Goal: Task Accomplishment & Management: Complete application form

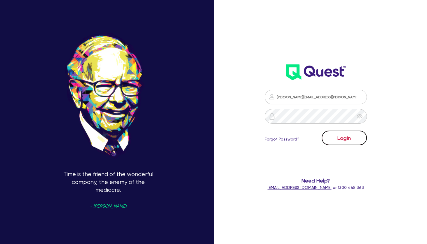
click at [347, 138] on button "Login" at bounding box center [344, 138] width 45 height 15
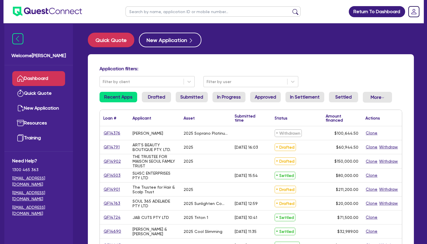
click at [181, 13] on input "text" at bounding box center [212, 11] width 175 height 10
type input "marg"
click at [291, 9] on button "submit" at bounding box center [295, 13] width 9 height 8
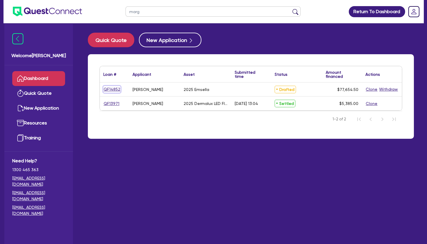
click at [115, 89] on link "QF14852" at bounding box center [111, 89] width 17 height 7
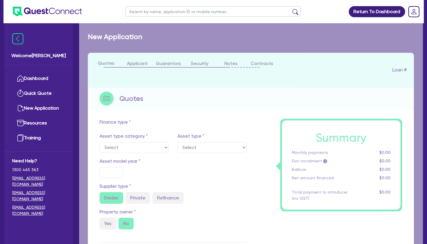
select select "TERTIARY_ASSETS"
type input "2025"
radio input "true"
type input "77,000"
type input "4"
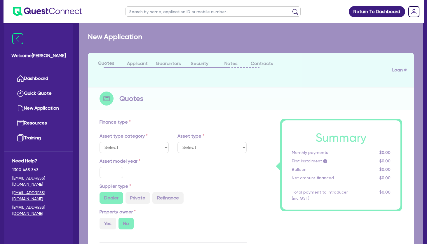
type input "3,106.18"
type input "17.95"
select select "BEAUTY_EQUIPMENT"
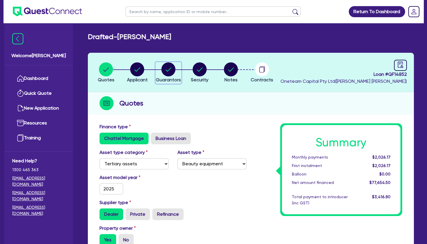
click at [172, 70] on circle "button" at bounding box center [168, 69] width 14 height 14
select select "MRS"
select select "[GEOGRAPHIC_DATA]"
select select "MARRIED"
select select "PROPERTY"
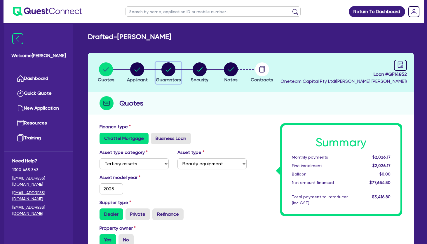
select select "CASH"
select select "VEHICLE"
select select "OTHER"
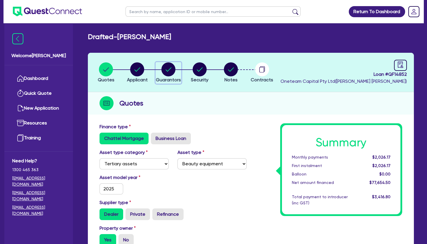
select select "MR"
select select "[GEOGRAPHIC_DATA]"
select select "MARRIED"
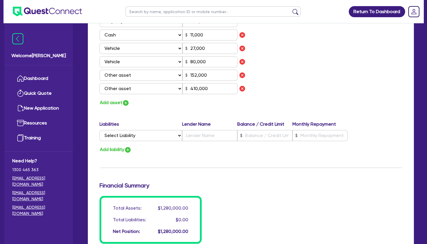
scroll to position [284, 0]
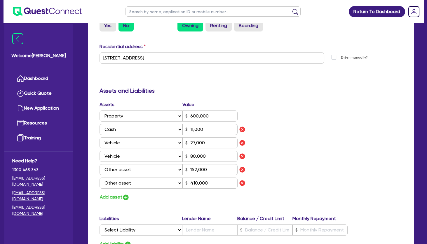
click at [323, 135] on div "Assets Value Select Asset Cash Property Investment property Vehicle Truck Trail…" at bounding box center [250, 151] width 311 height 100
drag, startPoint x: 289, startPoint y: 135, endPoint x: 286, endPoint y: 134, distance: 3.2
click at [289, 135] on div "Assets Value Select Asset Cash Property Investment property Vehicle Truck Trail…" at bounding box center [250, 151] width 311 height 100
click at [325, 132] on div "Assets Value Select Asset Cash Property Investment property Vehicle Truck Trail…" at bounding box center [250, 151] width 311 height 100
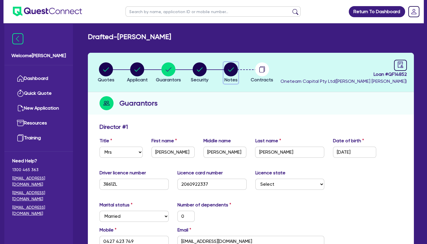
click at [235, 67] on circle "button" at bounding box center [231, 69] width 14 height 14
select select "Other"
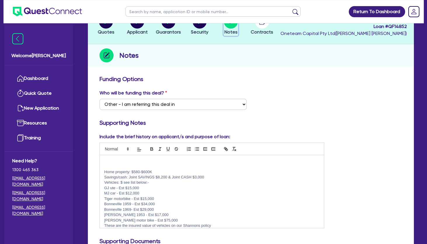
scroll to position [63, 0]
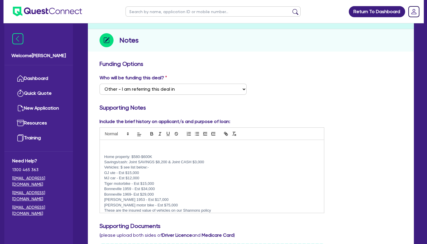
click at [156, 168] on p "Vehicles: $ see list below:-" at bounding box center [211, 167] width 215 height 5
click at [142, 172] on p "GJ ute - Est $15,000" at bounding box center [211, 172] width 215 height 5
click at [143, 179] on p "MJ car - Est $12,000" at bounding box center [211, 178] width 215 height 5
click at [161, 198] on p "[PERSON_NAME] 1953 - Est $17,000" at bounding box center [211, 199] width 215 height 5
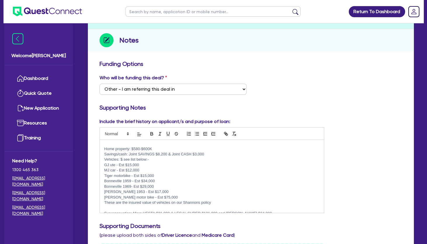
scroll to position [25, 0]
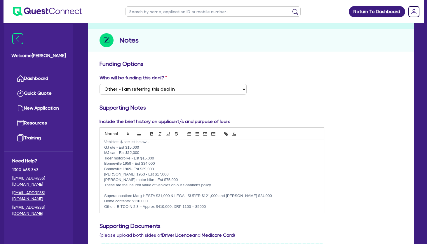
click at [162, 178] on p "[PERSON_NAME] motor bike - Est $75,000" at bounding box center [211, 179] width 215 height 5
drag, startPoint x: 105, startPoint y: 180, endPoint x: 135, endPoint y: 182, distance: 30.7
click at [135, 182] on p "[PERSON_NAME] motor bike - Est $75,000" at bounding box center [211, 179] width 215 height 5
copy p "[PERSON_NAME] motor bike"
click at [148, 189] on p at bounding box center [211, 190] width 215 height 5
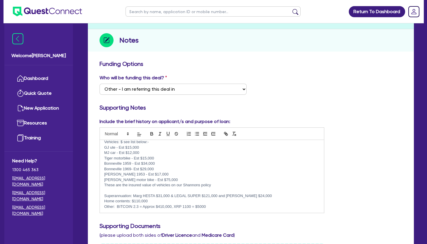
click at [174, 190] on p at bounding box center [211, 190] width 215 height 5
click at [219, 184] on p "These are the insured value of vehicles on our Shannons policy" at bounding box center [211, 185] width 215 height 5
click at [156, 199] on p "Home contents: $110,000" at bounding box center [211, 201] width 215 height 5
click at [214, 206] on p "Other: BITCOIN 2.3 = Approx $410,000, XRP 1100 = $5000" at bounding box center [211, 206] width 215 height 5
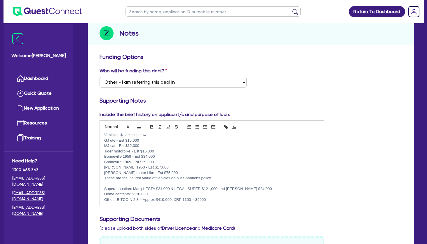
scroll to position [0, 0]
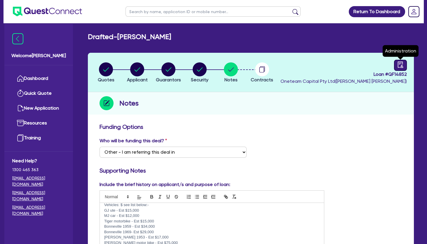
click at [398, 66] on icon "audit" at bounding box center [400, 65] width 5 height 6
select select "DRAFTED_NEW"
select select "Other"
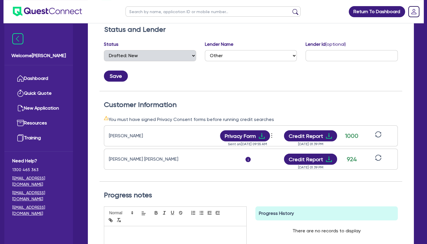
scroll to position [126, 0]
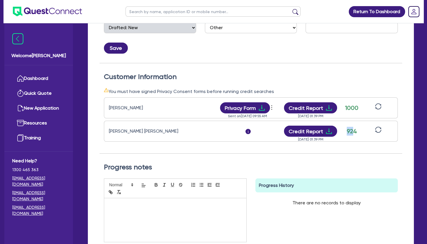
drag, startPoint x: 346, startPoint y: 131, endPoint x: 357, endPoint y: 131, distance: 10.8
click at [356, 131] on div "924" at bounding box center [351, 131] width 15 height 9
click at [357, 131] on div "924" at bounding box center [351, 131] width 15 height 9
click at [264, 110] on icon "download" at bounding box center [262, 108] width 6 height 6
click at [322, 131] on button "Credit Report" at bounding box center [310, 131] width 53 height 11
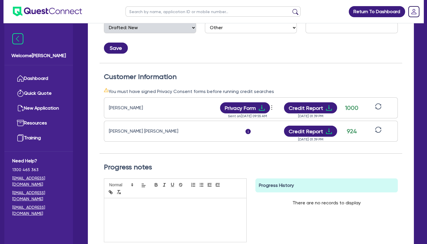
scroll to position [0, 0]
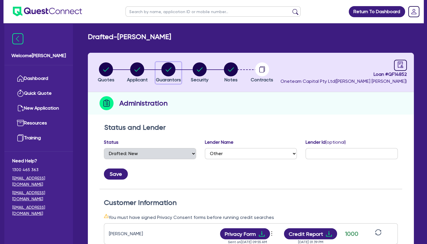
click at [168, 69] on circle "button" at bounding box center [168, 69] width 14 height 14
select select "MRS"
select select "[GEOGRAPHIC_DATA]"
select select "MARRIED"
select select "PROPERTY"
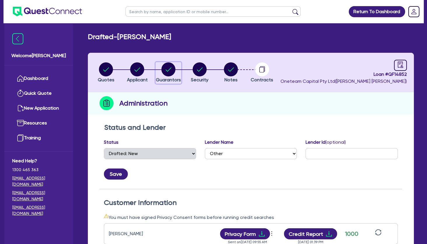
select select "CASH"
select select "VEHICLE"
select select "OTHER"
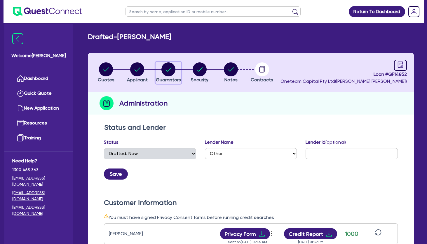
select select "MR"
select select "[GEOGRAPHIC_DATA]"
select select "MARRIED"
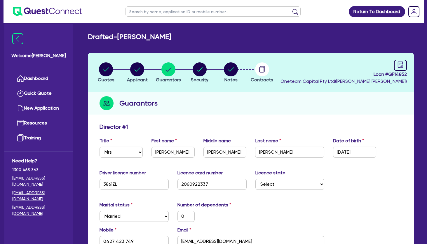
click at [145, 13] on input "text" at bounding box center [212, 11] width 175 height 10
type input "avalon"
click button "submit" at bounding box center [295, 13] width 9 height 8
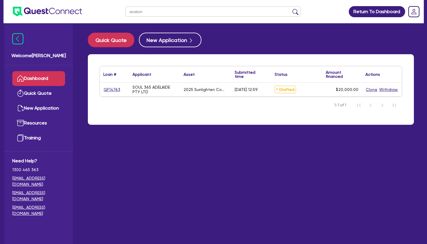
click at [49, 77] on link "Dashboard" at bounding box center [38, 78] width 53 height 15
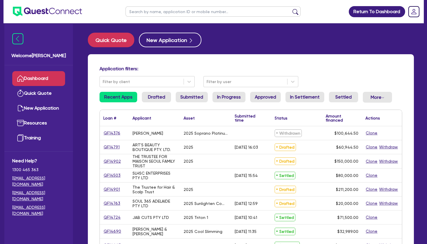
click at [182, 9] on input "text" at bounding box center [212, 11] width 175 height 10
type input "marg"
click at [291, 9] on button "submit" at bounding box center [295, 13] width 9 height 8
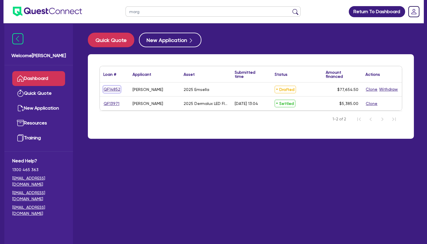
click at [110, 90] on link "QF14852" at bounding box center [111, 89] width 17 height 7
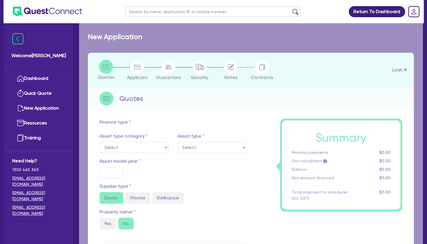
select select "TERTIARY_ASSETS"
type input "2025"
radio input "true"
type input "77,000"
type input "4"
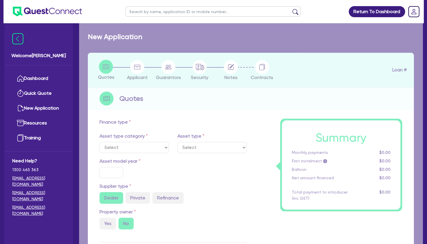
type input "3,106.18"
type input "17.95"
select select "BEAUTY_EQUIPMENT"
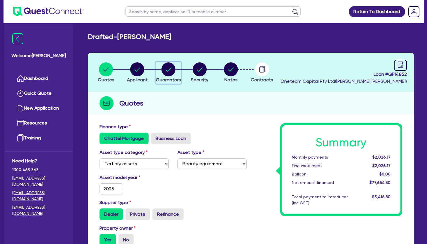
click at [172, 68] on circle "button" at bounding box center [168, 69] width 14 height 14
select select "MRS"
select select "[GEOGRAPHIC_DATA]"
select select "MARRIED"
select select "PROPERTY"
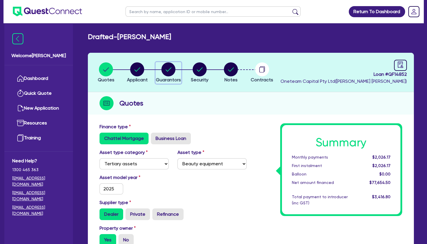
select select "CASH"
select select "VEHICLE"
select select "OTHER"
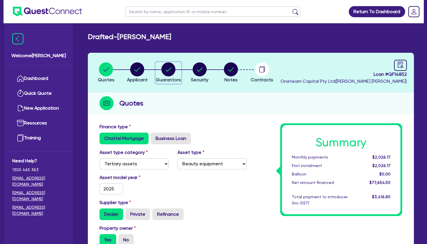
select select "MR"
select select "[GEOGRAPHIC_DATA]"
select select "MARRIED"
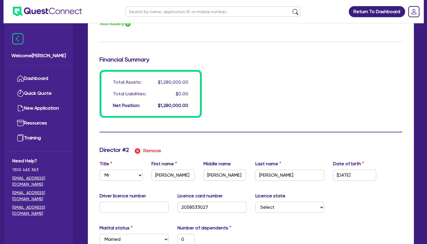
scroll to position [630, 0]
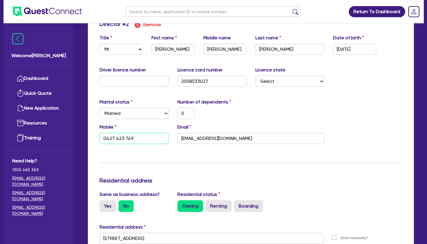
drag, startPoint x: 137, startPoint y: 138, endPoint x: 149, endPoint y: 139, distance: 12.3
click at [137, 138] on input "0427 423 749" at bounding box center [134, 138] width 69 height 11
drag, startPoint x: 127, startPoint y: 136, endPoint x: 95, endPoint y: 133, distance: 32.2
click at [100, 135] on input "0427 423 749" at bounding box center [134, 138] width 69 height 11
paste input "2 851"
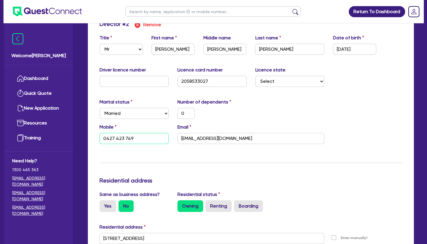
type input "0"
type input "0427423749"
type input "600000"
type input "11000"
type input "27000"
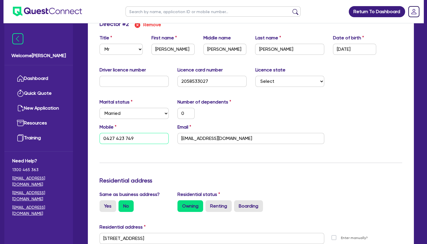
type input "80000"
type input "152000"
type input "410000"
type input "0"
type input "0427 422 851"
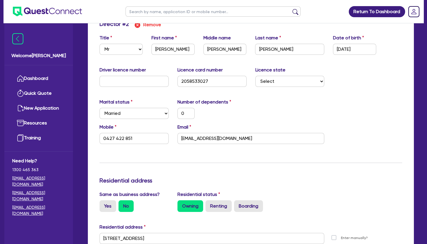
click at [149, 157] on div "Update residential status for Director #2 Boarding is only acceptable when the …" at bounding box center [251, 236] width 303 height 432
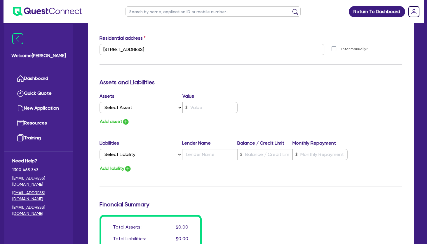
scroll to position [924, 0]
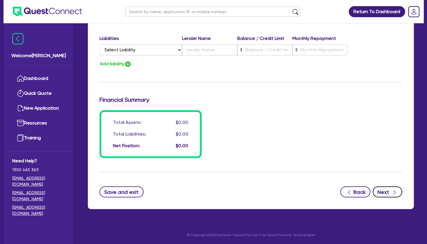
click at [391, 192] on div "button" at bounding box center [394, 192] width 6 height 7
type input "0"
type input "0427 423 749"
type input "600,000"
type input "11,000"
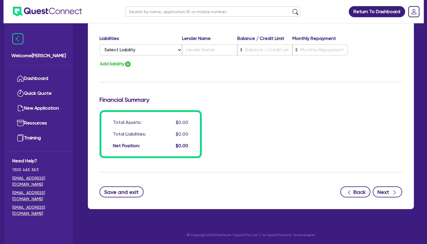
type input "27,000"
type input "80,000"
type input "152,000"
type input "410,000"
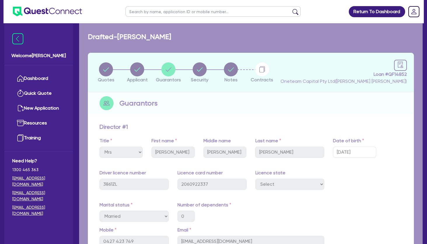
select select "TERTIARY_ASSETS"
select select "BEAUTY_EQUIPMENT"
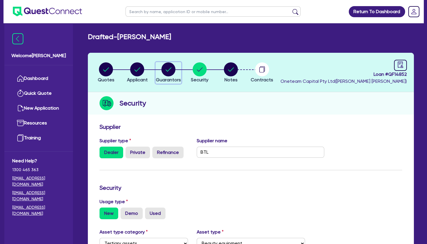
click at [167, 69] on circle "button" at bounding box center [168, 69] width 14 height 14
select select "MRS"
select select "[GEOGRAPHIC_DATA]"
select select "MARRIED"
select select "PROPERTY"
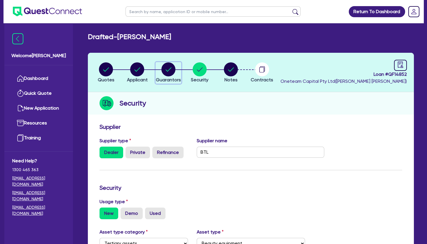
select select "CASH"
select select "VEHICLE"
select select "OTHER"
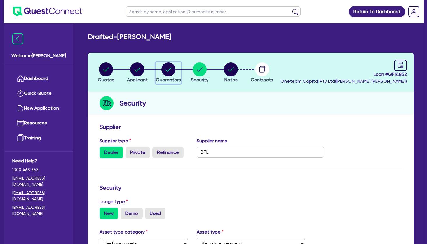
select select "MR"
select select "[GEOGRAPHIC_DATA]"
select select "MARRIED"
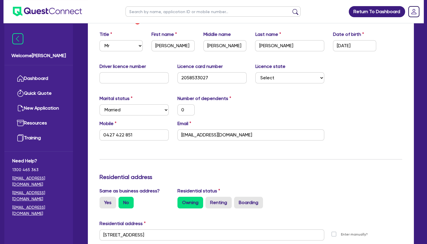
scroll to position [630, 0]
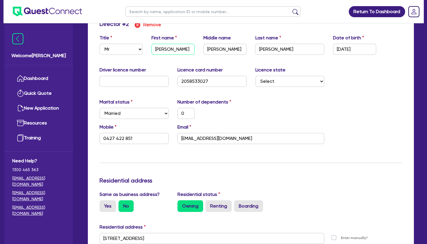
click at [171, 50] on input "[PERSON_NAME]" at bounding box center [172, 49] width 43 height 11
click at [217, 48] on input "[PERSON_NAME]" at bounding box center [224, 49] width 43 height 11
click at [264, 49] on input "[PERSON_NAME]" at bounding box center [289, 49] width 69 height 11
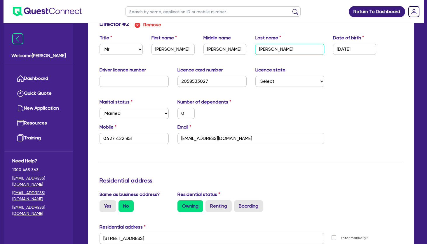
click at [264, 49] on input "[PERSON_NAME]" at bounding box center [289, 49] width 69 height 11
click at [207, 144] on div "Mobile [PHONE_NUMBER] Email [EMAIL_ADDRESS][DOMAIN_NAME]" at bounding box center [250, 136] width 311 height 25
click at [209, 137] on input "[EMAIL_ADDRESS][DOMAIN_NAME]" at bounding box center [250, 138] width 147 height 11
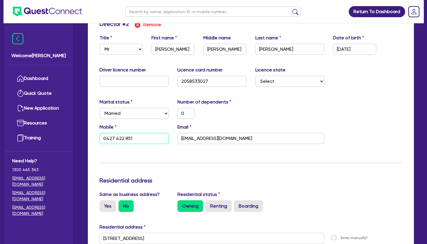
click at [117, 137] on input "0427 422 851" at bounding box center [134, 138] width 69 height 11
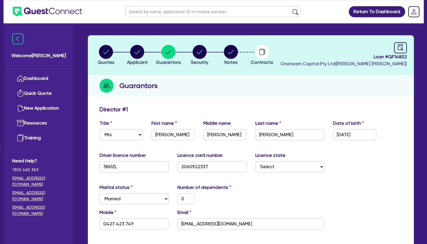
scroll to position [0, 0]
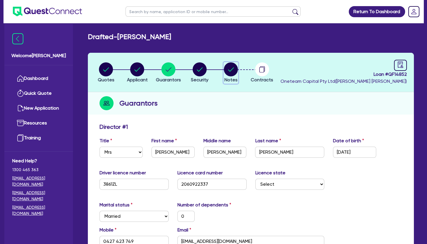
click at [235, 72] on circle "button" at bounding box center [231, 69] width 14 height 14
select select "Other"
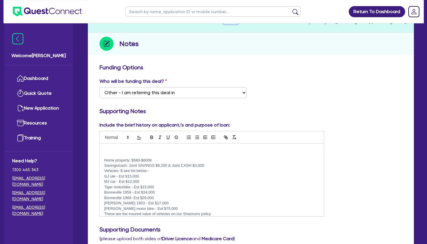
scroll to position [63, 0]
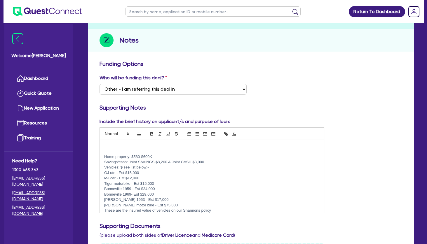
click at [132, 146] on p at bounding box center [211, 146] width 215 height 5
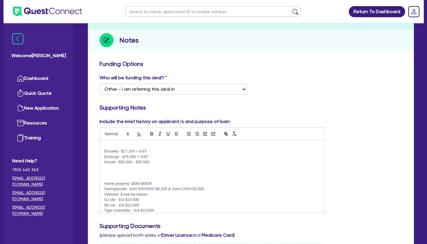
scroll to position [0, 0]
click at [133, 145] on p at bounding box center [211, 146] width 215 height 5
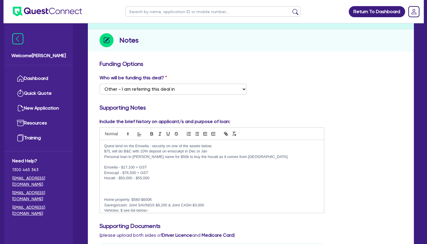
click at [137, 189] on p at bounding box center [211, 188] width 215 height 5
click at [140, 163] on p at bounding box center [211, 162] width 215 height 5
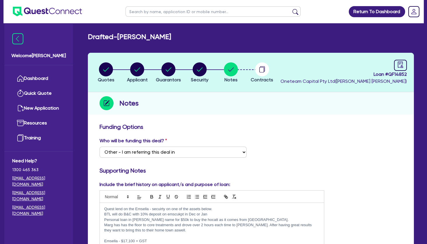
click at [104, 210] on div "Quest lend on the Emsella - secuirty on one of the assets below. BTL will do B&…" at bounding box center [212, 239] width 224 height 73
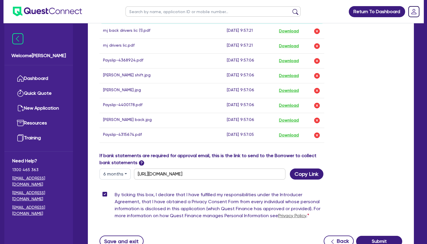
scroll to position [378, 0]
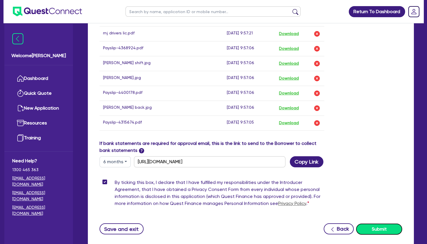
drag, startPoint x: 383, startPoint y: 228, endPoint x: 383, endPoint y: 176, distance: 52.2
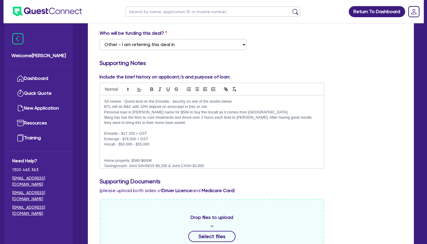
scroll to position [0, 0]
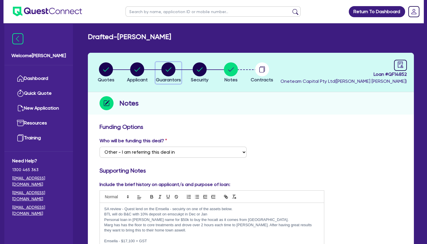
click at [171, 70] on circle "button" at bounding box center [168, 69] width 14 height 14
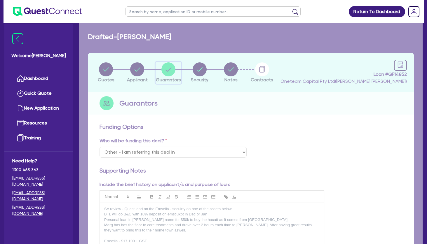
select select "MRS"
select select "[GEOGRAPHIC_DATA]"
select select "MARRIED"
select select "PROPERTY"
select select "CASH"
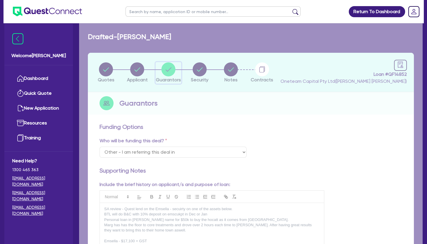
select select "VEHICLE"
select select "OTHER"
select select "MR"
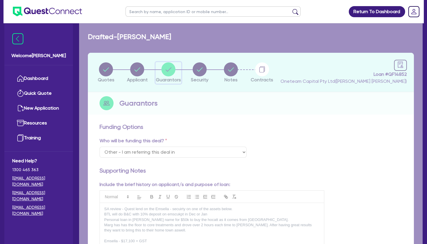
select select "[GEOGRAPHIC_DATA]"
select select "MARRIED"
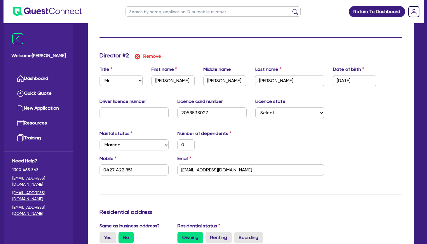
scroll to position [693, 0]
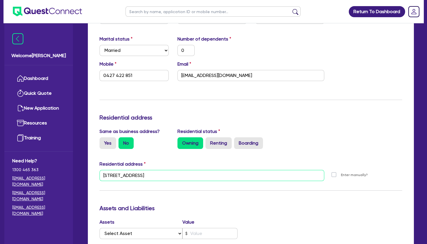
click at [156, 177] on input "[STREET_ADDRESS]" at bounding box center [212, 175] width 225 height 11
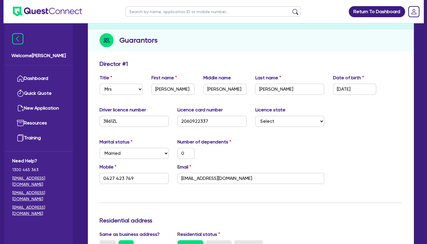
scroll to position [0, 0]
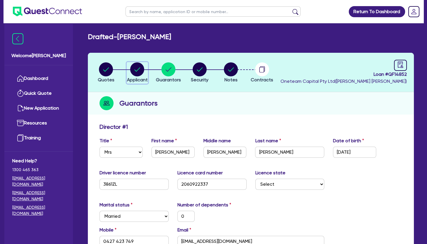
click at [137, 69] on circle "button" at bounding box center [137, 69] width 14 height 14
select select "SOLE_TRADER"
select select "HEALTH_BEAUTY"
select select "HAIR_BEAUTY_SALONS"
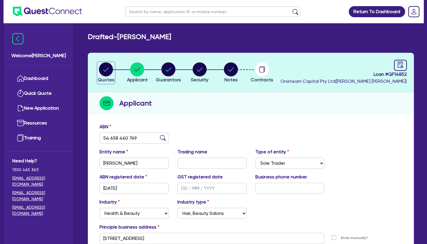
click at [110, 67] on circle "button" at bounding box center [106, 69] width 14 height 14
select select "TERTIARY_ASSETS"
select select "BEAUTY_EQUIPMENT"
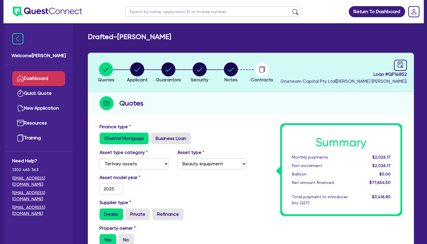
click at [49, 77] on link "Dashboard" at bounding box center [38, 78] width 53 height 15
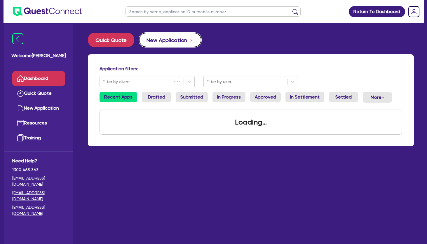
click at [183, 42] on button "New Application" at bounding box center [170, 40] width 62 height 15
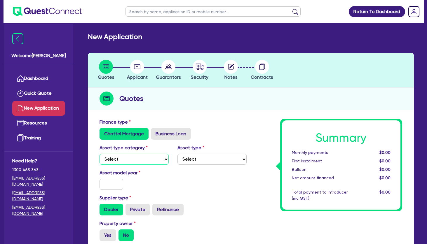
select select "TERTIARY_ASSETS"
click option "Tertiary assets" at bounding box center [0, 0] width 0 height 0
click at [177, 154] on select "Select Beauty equipment IT equipment IT software Watercraft Other" at bounding box center [211, 159] width 69 height 11
select select "BEAUTY_EQUIPMENT"
click option "Beauty equipment" at bounding box center [0, 0] width 0 height 0
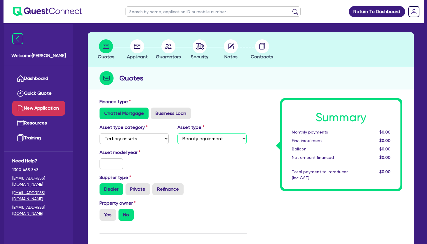
scroll to position [32, 0]
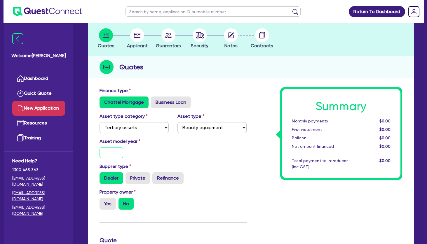
click at [117, 154] on input "text" at bounding box center [112, 152] width 24 height 11
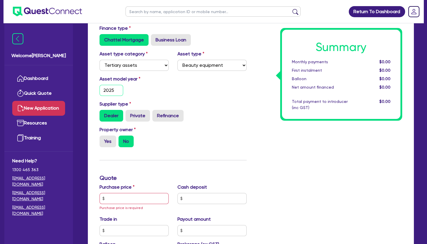
scroll to position [95, 0]
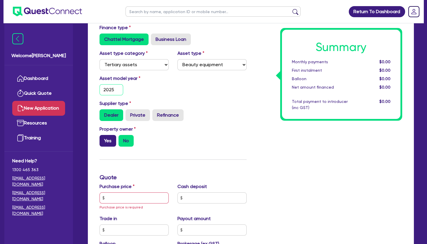
type input "2025"
click at [107, 141] on label "Yes" at bounding box center [108, 141] width 17 height 12
click at [103, 139] on input "Yes" at bounding box center [102, 137] width 4 height 4
radio input "true"
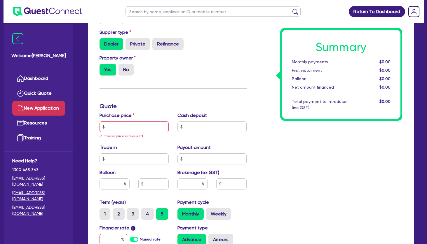
scroll to position [189, 0]
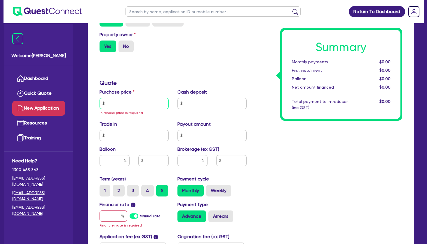
click at [149, 102] on input "text" at bounding box center [134, 103] width 69 height 11
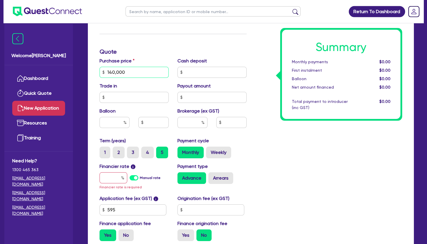
scroll to position [221, 0]
type input "140,000"
click at [109, 180] on input "text" at bounding box center [114, 177] width 28 height 11
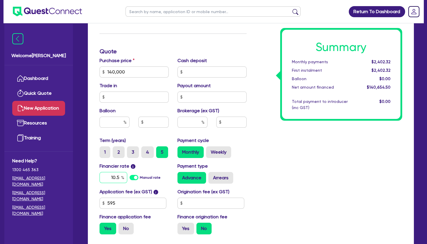
type input "10.5"
drag, startPoint x: 127, startPoint y: 206, endPoint x: 81, endPoint y: 202, distance: 45.8
click at [100, 203] on input "595" at bounding box center [133, 203] width 67 height 11
click at [125, 228] on label "No" at bounding box center [125, 229] width 15 height 12
click at [122, 227] on input "No" at bounding box center [120, 225] width 4 height 4
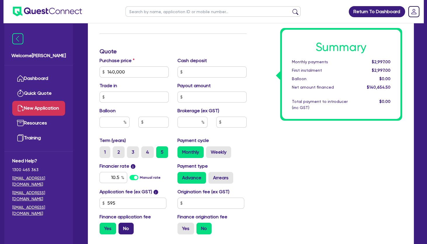
radio input "true"
click at [219, 177] on label "Arrears" at bounding box center [220, 178] width 25 height 12
click at [212, 176] on input "Arrears" at bounding box center [210, 174] width 4 height 4
radio input "true"
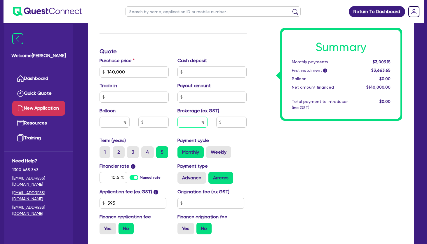
click at [193, 126] on input "text" at bounding box center [192, 122] width 30 height 11
type input "4"
click at [299, 153] on div "Summary Monthly payments $3,009.15 First instalment i $3,663.65 Balloon $0.00 N…" at bounding box center [329, 68] width 156 height 341
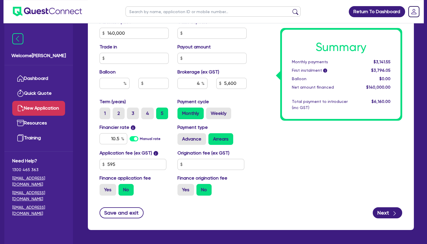
scroll to position [281, 0]
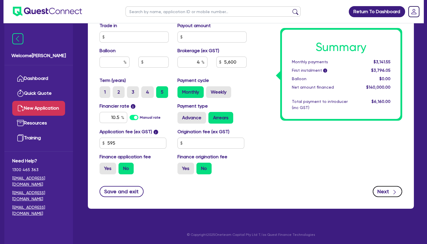
click at [391, 191] on div "button" at bounding box center [394, 191] width 6 height 7
type input "5,600"
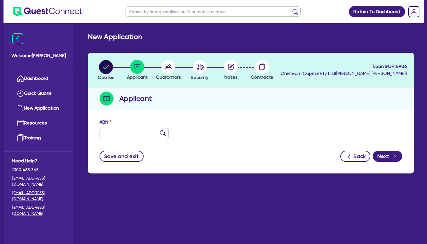
click at [145, 139] on div "ABN" at bounding box center [250, 131] width 311 height 25
click at [144, 137] on input "text" at bounding box center [134, 133] width 69 height 11
paste input "62 685 117 506"
type input "62 685 117 506"
click at [163, 135] on img at bounding box center [163, 133] width 6 height 6
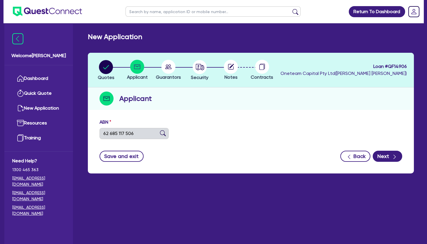
type input "THE DERMAL AND OEDEMA CLINIC PTY LTD"
select select "COMPANY"
type input "[DATE]"
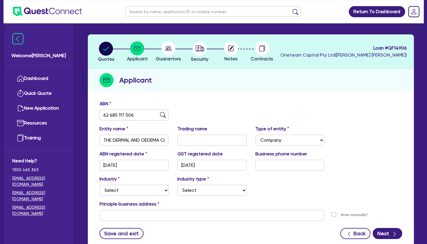
scroll to position [32, 0]
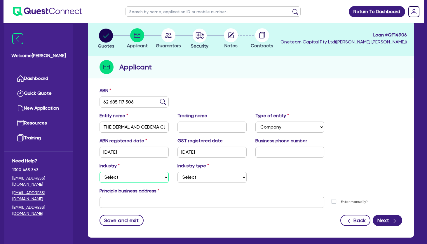
click at [100, 172] on select "Select Accomodation & Food Services Administrative & Support Services Agricultu…" at bounding box center [134, 177] width 69 height 11
select select "HEALTH_BEAUTY"
click option "Health & Beauty" at bounding box center [0, 0] width 0 height 0
click at [177, 172] on select "Select [MEDICAL_DATA], [MEDICAL_DATA] Services Cosmetics Supplies Day Spas, Hea…" at bounding box center [211, 177] width 69 height 11
select select "HAIR_BEAUTY_SALONS"
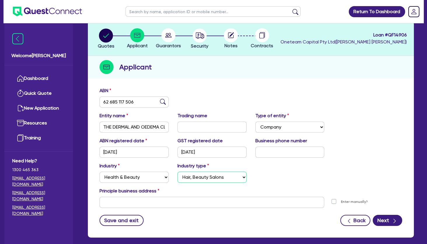
click option "Hair, Beauty Salons" at bounding box center [0, 0] width 0 height 0
click at [294, 154] on input "text" at bounding box center [289, 152] width 69 height 11
paste input "18 0071 8309"
type input "18 0071 8309"
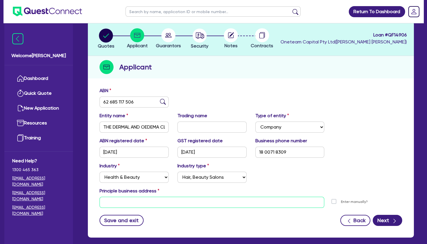
click at [149, 203] on input "text" at bounding box center [212, 202] width 225 height 11
paste input "[STREET_ADDRESS]"
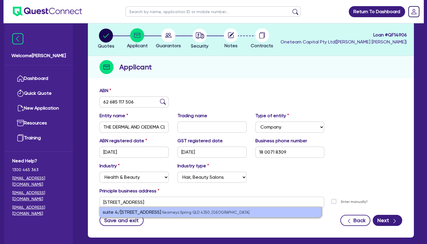
click at [150, 214] on strong "suite 4/[STREET_ADDRESS]" at bounding box center [132, 213] width 58 height 6
type input "suite 4 [STREET_ADDRESS]"
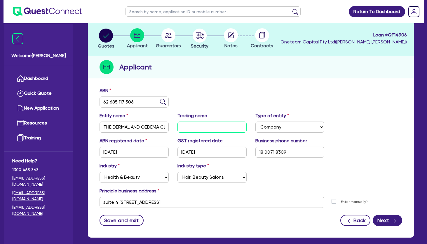
click at [219, 126] on input "text" at bounding box center [211, 127] width 69 height 11
paste input "Toowoomba Dermal & [MEDICAL_DATA] Clinic"
type input "Toowoomba Dermal & [MEDICAL_DATA] Clinic"
click at [228, 101] on div "ABN 62 685 117 506" at bounding box center [250, 99] width 311 height 25
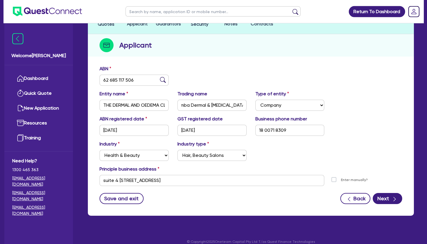
scroll to position [60, 0]
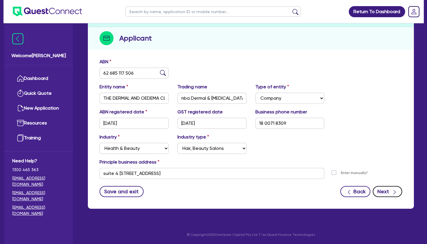
click at [387, 192] on button "Next" at bounding box center [387, 191] width 29 height 11
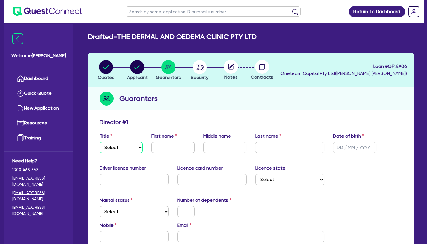
click at [100, 142] on select "Select Mr Mrs Ms Miss Dr" at bounding box center [121, 147] width 43 height 11
select select "MR"
click option "Mr" at bounding box center [0, 0] width 0 height 0
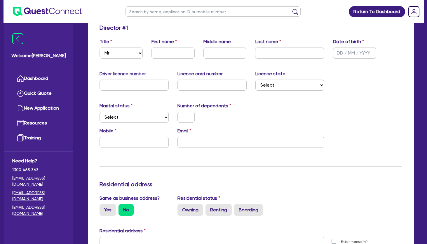
click at [204, 149] on div "Mobile Email" at bounding box center [250, 140] width 311 height 25
click at [204, 146] on input "email" at bounding box center [250, 142] width 147 height 11
paste input "[PERSON_NAME]"
drag, startPoint x: 201, startPoint y: 142, endPoint x: 177, endPoint y: 142, distance: 24.8
click at [177, 142] on input "[PERSON_NAME]" at bounding box center [250, 142] width 147 height 11
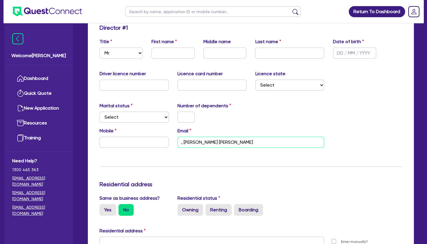
type input ", [PERSON_NAME] [PERSON_NAME]"
click at [264, 47] on div "Last name" at bounding box center [290, 48] width 78 height 20
click at [265, 50] on input "text" at bounding box center [289, 53] width 69 height 11
paste input "TOPALOV"
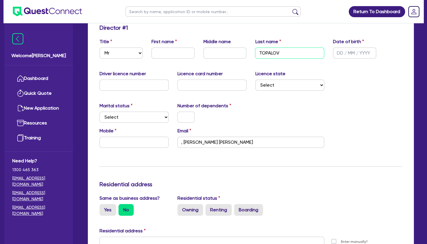
type input "TOPALOV"
drag, startPoint x: 222, startPoint y: 141, endPoint x: 210, endPoint y: 142, distance: 12.9
click at [210, 142] on input ", [PERSON_NAME] [PERSON_NAME]" at bounding box center [250, 142] width 147 height 11
type input ", [PERSON_NAME]"
click at [222, 53] on input "text" at bounding box center [224, 53] width 43 height 11
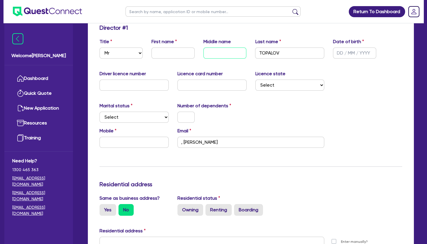
paste input "[PERSON_NAME]"
type input "[PERSON_NAME]"
drag, startPoint x: 209, startPoint y: 142, endPoint x: 184, endPoint y: 143, distance: 25.4
click at [184, 143] on input ", [PERSON_NAME]" at bounding box center [250, 142] width 147 height 11
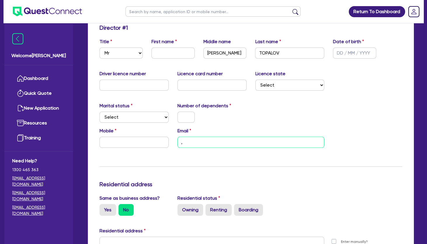
type input ","
click at [173, 51] on input "text" at bounding box center [172, 53] width 43 height 11
paste input "[PERSON_NAME]"
type input "[PERSON_NAME]"
click at [189, 142] on input "," at bounding box center [250, 142] width 147 height 11
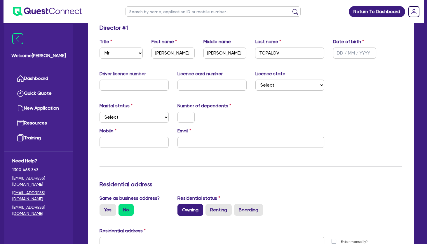
click at [196, 210] on label "Owning" at bounding box center [190, 210] width 26 height 12
click at [181, 208] on input "Owning" at bounding box center [179, 206] width 4 height 4
radio input "true"
click at [150, 140] on input "text" at bounding box center [134, 142] width 69 height 11
type input "0435 355 438"
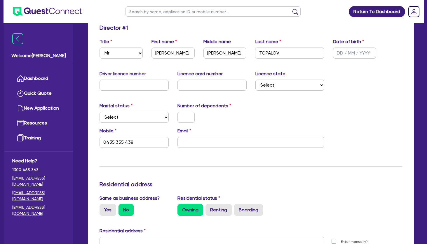
click at [182, 162] on div "Update residential status for Director #1 Boarding is only acceptable when the …" at bounding box center [251, 240] width 303 height 432
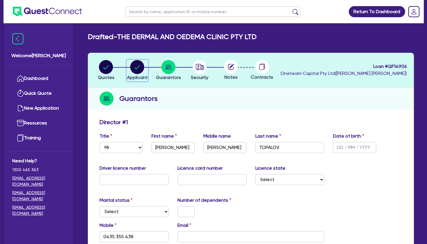
click at [131, 67] on circle "button" at bounding box center [137, 67] width 14 height 14
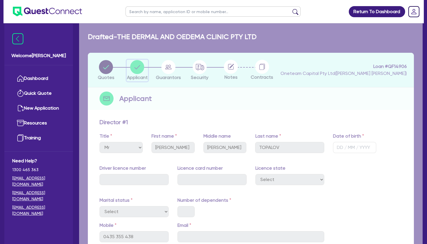
select select "COMPANY"
select select "HEALTH_BEAUTY"
select select "HAIR_BEAUTY_SALONS"
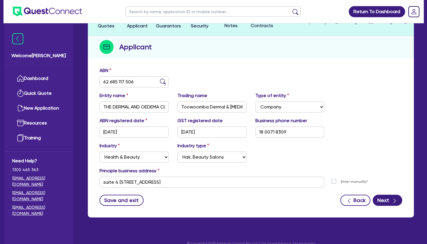
scroll to position [60, 0]
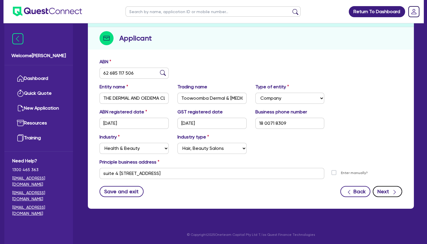
click at [388, 189] on button "Next" at bounding box center [387, 191] width 29 height 11
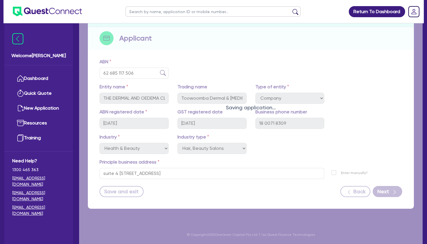
select select "MR"
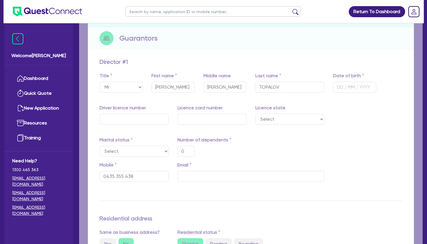
type input "0"
type input "0435 355 438"
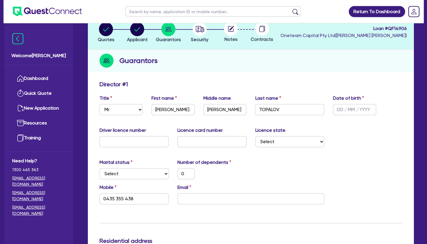
scroll to position [63, 0]
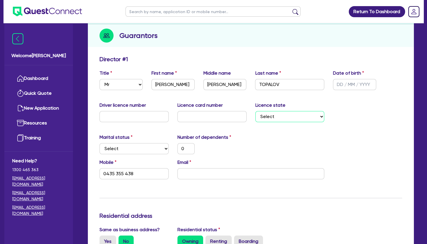
click at [255, 111] on select "Select [GEOGRAPHIC_DATA] [GEOGRAPHIC_DATA] [GEOGRAPHIC_DATA] [GEOGRAPHIC_DATA] …" at bounding box center [289, 116] width 69 height 11
select select "QLD"
click option "QLD" at bounding box center [0, 0] width 0 height 0
type input "0"
type input "0435 355 438"
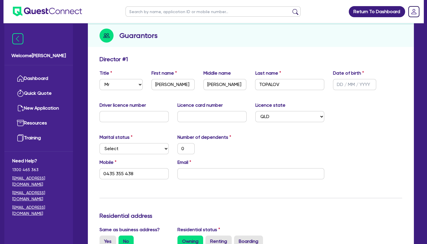
click at [288, 146] on div "Marital status Select [DEMOGRAPHIC_DATA] Married De Facto / Partner Number of d…" at bounding box center [250, 146] width 311 height 25
drag, startPoint x: 249, startPoint y: 159, endPoint x: 246, endPoint y: 155, distance: 4.8
click at [267, 142] on div "Marital status Select [DEMOGRAPHIC_DATA] Married De Facto / Partner Number of d…" at bounding box center [250, 146] width 311 height 25
click at [355, 86] on input "text" at bounding box center [354, 84] width 43 height 11
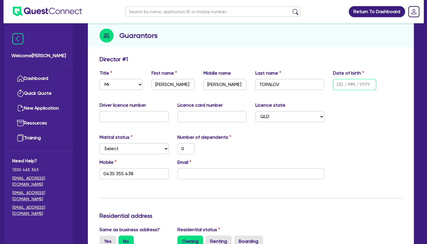
type input "2 / /"
type input "0"
type input "0435 355 438"
type input "24/ /"
type input "0"
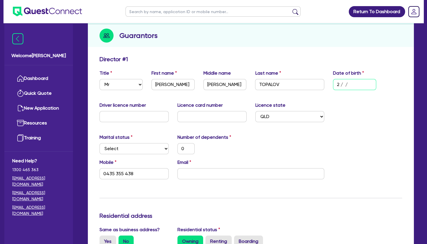
type input "0435 355 438"
type input "24/0 /"
type input "0"
type input "0435 355 438"
type input "24/08/"
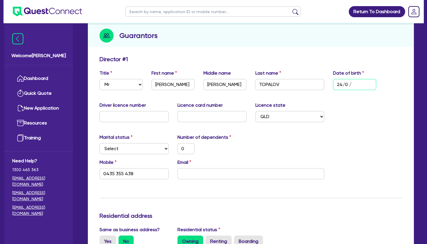
type input "0"
type input "0435 355 438"
type input "24/08/1"
type input "0"
type input "0435 355 438"
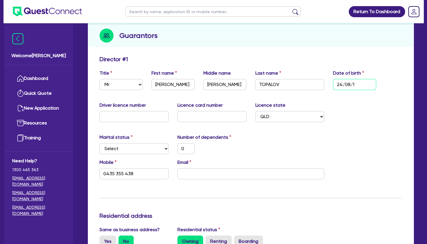
type input "[DATE]"
type input "0"
type input "0435 355 438"
type input "24/08/199"
type input "0"
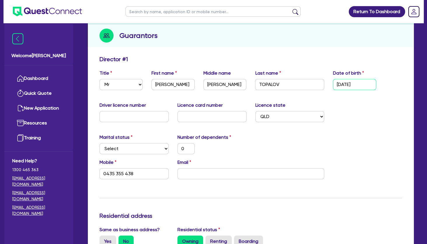
type input "0435 355 438"
type input "[DATE]"
type input "0"
type input "0435 355 438"
type input "[DATE]"
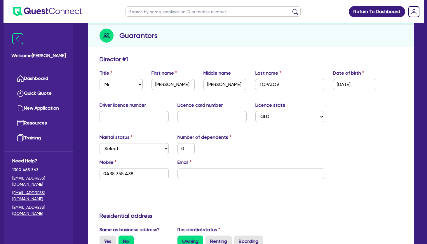
click at [365, 119] on div "Driver licence number Licence card number Licence state Select [GEOGRAPHIC_DATA…" at bounding box center [250, 114] width 311 height 25
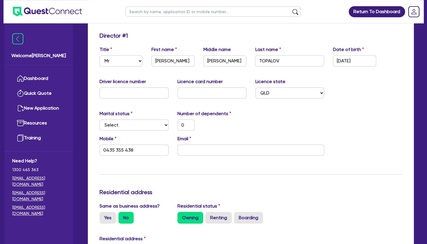
scroll to position [126, 0]
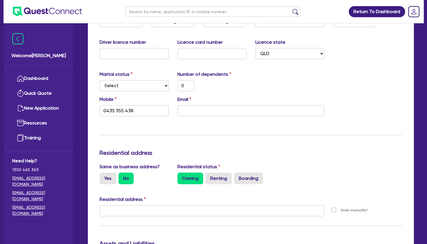
click at [248, 135] on div "Update residential status for Director #1 Boarding is only acceptable when the …" at bounding box center [251, 209] width 303 height 432
click at [210, 114] on input "email" at bounding box center [250, 110] width 147 height 11
type input "0"
type input "0435 355 438"
type input "a"
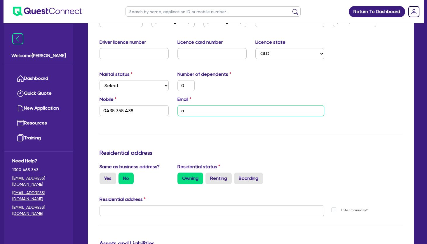
type input "0"
type input "0435 355 438"
type input "ad"
type input "0"
type input "0435 355 438"
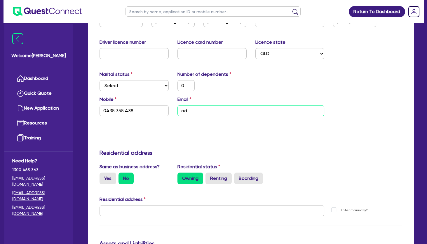
type input "adm"
type input "0"
type input "0435 355 438"
type input "admi"
type input "0"
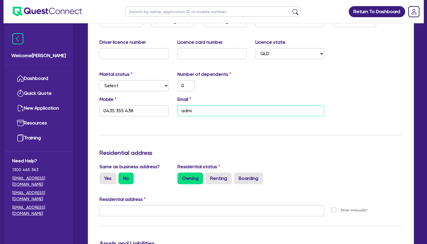
type input "0435 355 438"
type input "admin"
type input "0"
type input "0435 355 438"
type input "admin@"
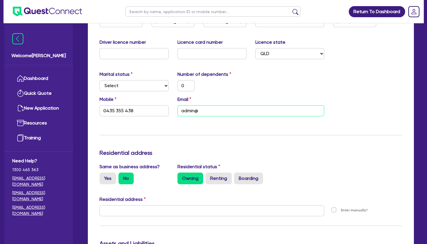
type input "0"
type input "0435 355 438"
type input "admin@t"
type input "0"
type input "0435 355 438"
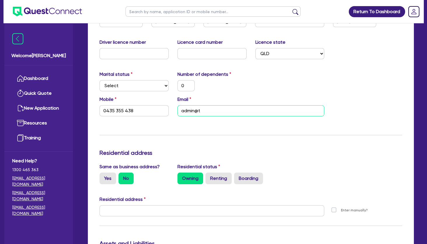
type input "admin@td"
type input "0"
type input "0435 355 438"
type input "admin@tdo"
click at [264, 90] on div "Marital status Select [DEMOGRAPHIC_DATA] Married De Facto / Partner Number of d…" at bounding box center [250, 83] width 311 height 25
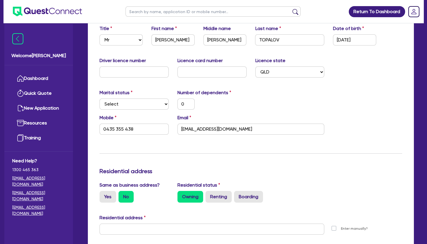
scroll to position [95, 0]
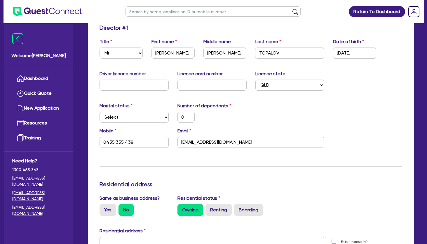
click at [291, 117] on div "Marital status Select [DEMOGRAPHIC_DATA] Married De Facto / Partner Number of d…" at bounding box center [250, 114] width 311 height 25
click at [100, 112] on select "Select Single Married De Facto / Partner" at bounding box center [134, 117] width 69 height 11
click option "Single" at bounding box center [0, 0] width 0 height 0
drag, startPoint x: 191, startPoint y: 116, endPoint x: 174, endPoint y: 116, distance: 16.6
click at [174, 116] on div "0" at bounding box center [186, 117] width 26 height 11
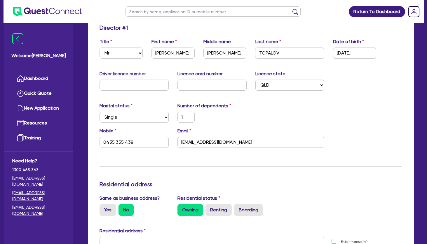
click at [224, 111] on div "Number of dependents 1" at bounding box center [212, 112] width 78 height 20
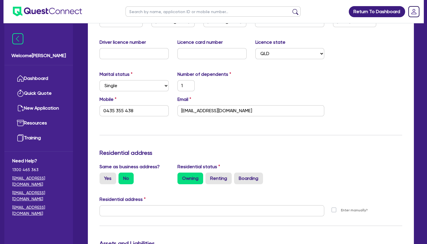
drag, startPoint x: 316, startPoint y: 154, endPoint x: 311, endPoint y: 154, distance: 4.7
click at [316, 154] on h3 "Residential address" at bounding box center [251, 152] width 303 height 7
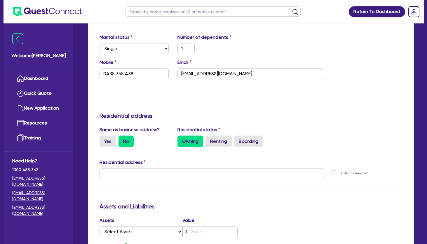
scroll to position [189, 0]
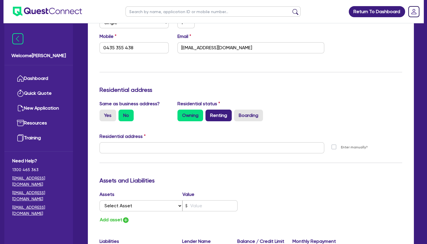
click at [219, 114] on label "Renting" at bounding box center [218, 116] width 26 height 12
click at [209, 114] on input "Renting" at bounding box center [207, 112] width 4 height 4
drag, startPoint x: 296, startPoint y: 176, endPoint x: 198, endPoint y: 160, distance: 99.5
click at [295, 176] on div "Update residential status for Director #1 Boarding is only acceptable when the …" at bounding box center [251, 146] width 303 height 432
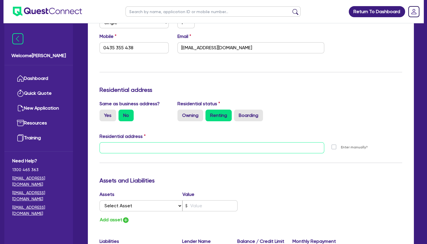
click at [152, 148] on input "text" at bounding box center [212, 147] width 225 height 11
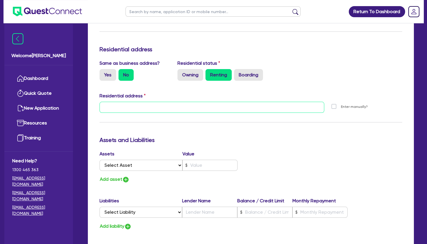
scroll to position [252, 0]
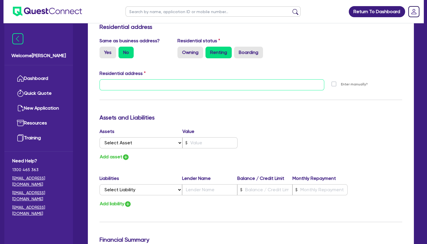
click at [148, 81] on input "text" at bounding box center [212, 84] width 225 height 11
paste input "[STREET_ADDRESS][PERSON_NAME]"
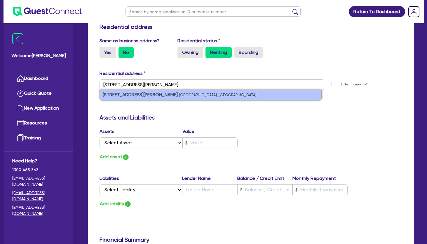
click at [179, 95] on small "[GEOGRAPHIC_DATA], [GEOGRAPHIC_DATA]" at bounding box center [218, 95] width 78 height 4
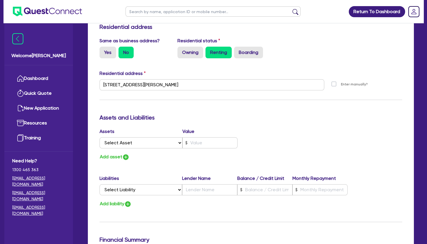
click at [253, 107] on div "Update residential status for Director #1 Boarding is only acceptable when the …" at bounding box center [251, 83] width 303 height 432
click at [251, 113] on div "Update residential status for Director #1 Boarding is only acceptable when the …" at bounding box center [251, 83] width 303 height 432
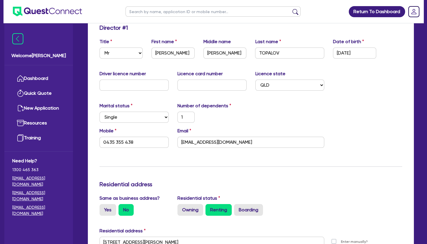
scroll to position [0, 0]
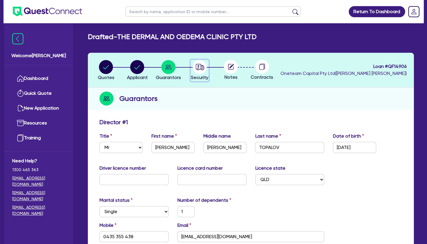
click at [202, 70] on circle "button" at bounding box center [200, 67] width 14 height 14
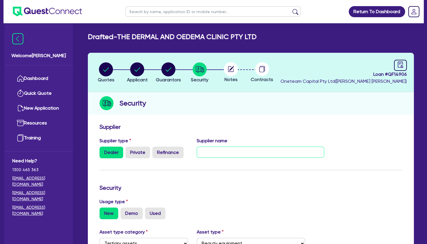
click at [227, 150] on input "text" at bounding box center [261, 152] width 128 height 11
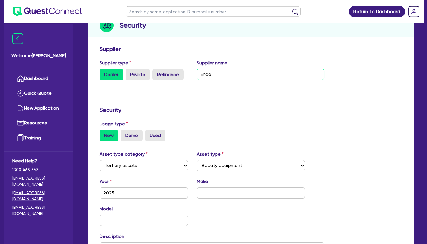
scroll to position [95, 0]
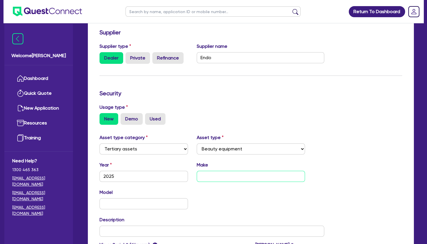
click at [226, 175] on input "text" at bounding box center [251, 176] width 108 height 11
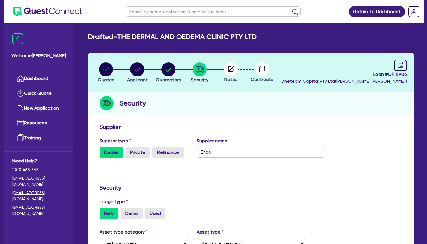
scroll to position [184, 0]
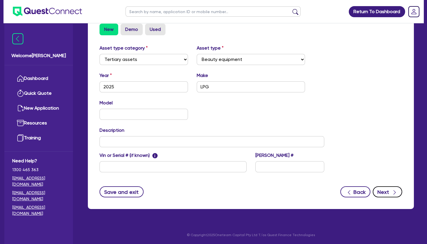
click at [384, 188] on button "Next" at bounding box center [387, 191] width 29 height 11
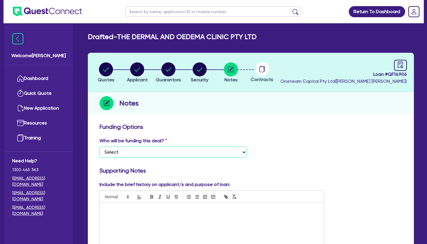
click at [100, 147] on select "Select I want Quest to fund 100% I will fund 100% I will co-fund with Quest Oth…" at bounding box center [173, 152] width 147 height 11
click option "Other - I am referring this deal in" at bounding box center [0, 0] width 0 height 0
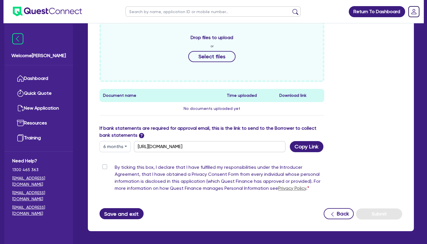
scroll to position [281, 0]
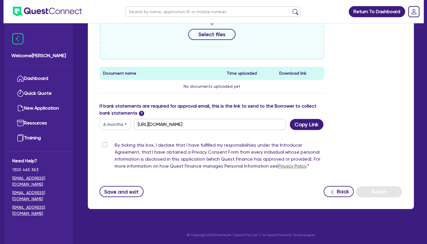
click at [115, 145] on label "By ticking this box, I declare that I have fulfilled my responsibilities under …" at bounding box center [220, 157] width 210 height 30
click at [104, 145] on input "By ticking this box, I declare that I have fulfilled my responsibilities under …" at bounding box center [102, 145] width 5 height 6
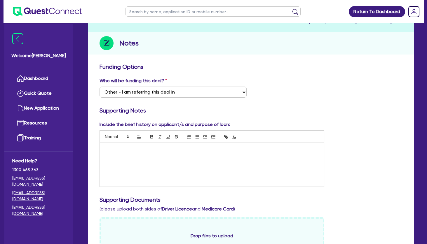
scroll to position [0, 0]
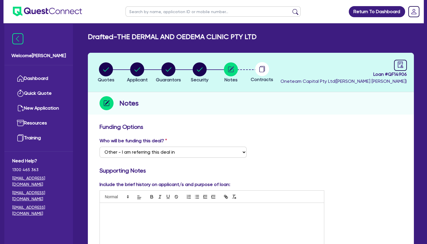
click at [163, 212] on p at bounding box center [211, 209] width 215 height 5
click at [171, 68] on icon "button" at bounding box center [169, 69] width 6 height 4
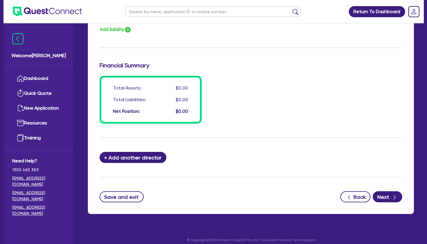
scroll to position [310, 0]
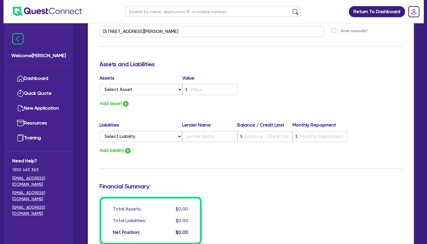
click at [278, 105] on div "Assets Value Select Asset Cash Property Investment property Vehicle Truck Trail…" at bounding box center [250, 91] width 311 height 33
click at [173, 65] on h3 "Assets and Liabilities" at bounding box center [251, 64] width 303 height 7
click at [100, 84] on select "Select Asset Cash Property Investment property Vehicle Truck Trailer Equipment …" at bounding box center [141, 89] width 83 height 11
click option "Vehicle" at bounding box center [0, 0] width 0 height 0
click at [113, 104] on button "Add asset" at bounding box center [115, 104] width 30 height 8
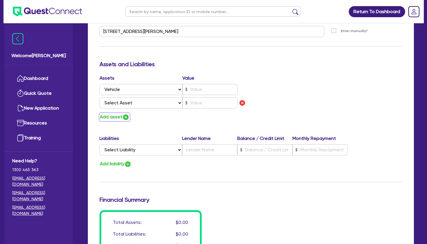
click at [114, 116] on button "Add asset" at bounding box center [115, 117] width 30 height 8
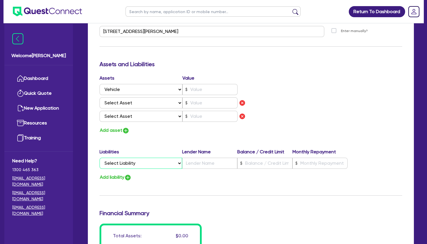
click at [100, 158] on select "Select Liability Credit card Mortgage Investment property loan Vehicle loan Tru…" at bounding box center [141, 163] width 83 height 11
click option "Vehicle loan" at bounding box center [0, 0] width 0 height 0
click at [200, 90] on input "text" at bounding box center [209, 89] width 55 height 11
click at [260, 161] on input "text" at bounding box center [264, 163] width 55 height 11
click at [215, 165] on input "text" at bounding box center [209, 163] width 55 height 11
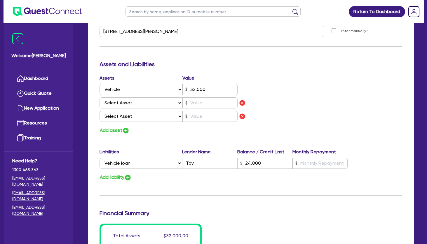
click at [307, 122] on div "Assets Value Select Asset Cash Property Investment property Vehicle Truck Trail…" at bounding box center [250, 105] width 311 height 60
click at [100, 97] on select "Select Asset Cash Property Investment property Vehicle Truck Trailer Equipment …" at bounding box center [141, 102] width 83 height 11
click option "Cash" at bounding box center [0, 0] width 0 height 0
click at [313, 163] on input "text" at bounding box center [319, 163] width 55 height 11
drag, startPoint x: 308, startPoint y: 122, endPoint x: 282, endPoint y: 116, distance: 26.5
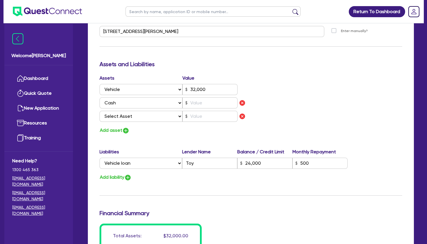
click at [306, 122] on div "Assets Value Select Asset Cash Property Investment property Vehicle Truck Trail…" at bounding box center [250, 105] width 311 height 60
click at [215, 102] on input "text" at bounding box center [209, 102] width 55 height 11
click at [274, 98] on div "Assets Value Select Asset Cash Property Investment property Vehicle Truck Trail…" at bounding box center [250, 105] width 311 height 60
click at [100, 111] on select "Select Asset Cash Property Investment property Vehicle Truck Trailer Equipment …" at bounding box center [141, 116] width 83 height 11
click option "Equipment" at bounding box center [0, 0] width 0 height 0
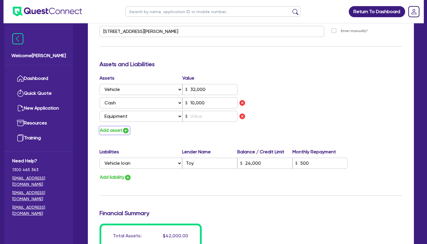
click at [116, 130] on button "Add asset" at bounding box center [115, 131] width 30 height 8
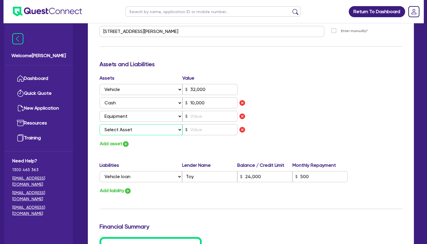
click at [100, 124] on select "Select Asset Cash Property Investment property Vehicle Truck Trailer Equipment …" at bounding box center [141, 129] width 83 height 11
click option "Household & personal asset" at bounding box center [0, 0] width 0 height 0
click at [117, 142] on button "Add asset" at bounding box center [115, 144] width 30 height 8
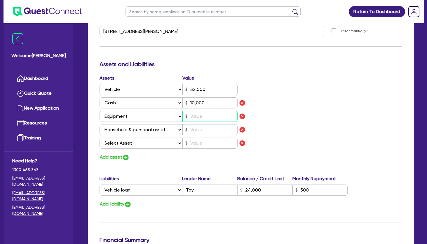
click at [206, 115] on input "text" at bounding box center [209, 116] width 55 height 11
click at [305, 111] on div "Assets Value Select Asset Cash Property Investment property Vehicle Truck Trail…" at bounding box center [250, 118] width 311 height 87
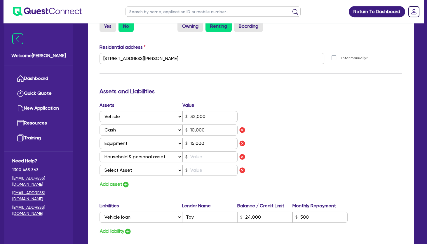
scroll to position [284, 0]
click at [204, 156] on input "text" at bounding box center [209, 156] width 55 height 11
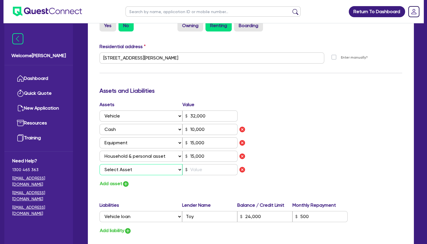
click at [100, 164] on select "Select Asset Cash Property Investment property Vehicle Truck Trailer Equipment …" at bounding box center [141, 169] width 83 height 11
click option "Other asset" at bounding box center [0, 0] width 0 height 0
click at [210, 169] on input "text" at bounding box center [209, 169] width 55 height 11
click at [288, 146] on div "Assets Value Select Asset Cash Property Investment property Vehicle Truck Trail…" at bounding box center [250, 144] width 311 height 87
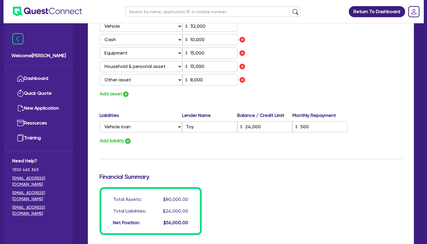
scroll to position [378, 0]
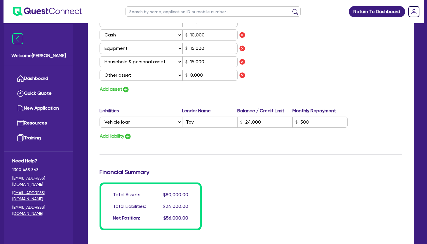
click at [294, 72] on div "Assets Value Select Asset Cash Property Investment property Vehicle Truck Trail…" at bounding box center [250, 50] width 311 height 87
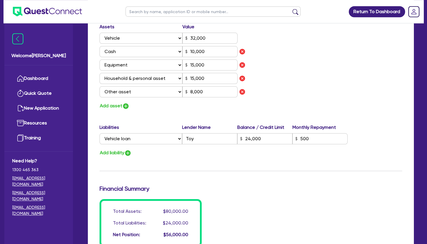
scroll to position [347, 0]
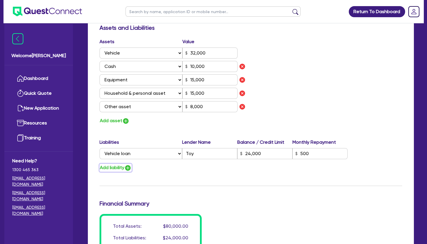
click at [120, 168] on button "Add liability" at bounding box center [116, 168] width 32 height 8
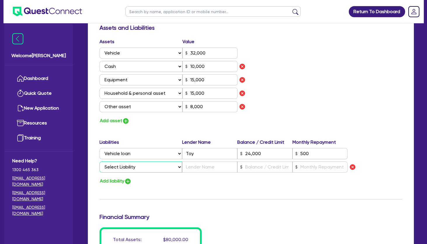
click at [100, 162] on select "Select Liability Credit card Mortgage Investment property loan Vehicle loan Tru…" at bounding box center [141, 167] width 83 height 11
drag, startPoint x: 126, startPoint y: 166, endPoint x: 364, endPoint y: 173, distance: 237.6
click at [240, 186] on div "Update residential status for Director #1 Boarding is only acceptable when the …" at bounding box center [251, 26] width 303 height 499
click at [351, 167] on img "button" at bounding box center [352, 167] width 7 height 7
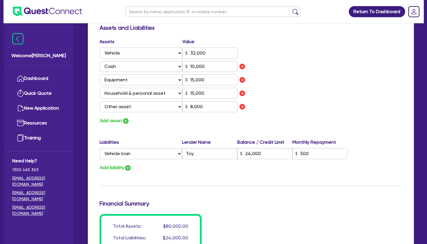
scroll to position [490, 0]
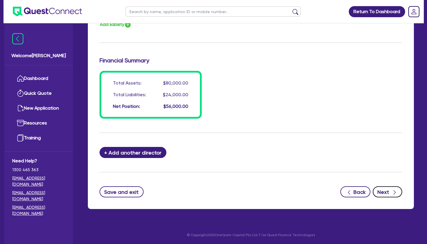
click at [395, 193] on icon "button" at bounding box center [394, 193] width 2 height 4
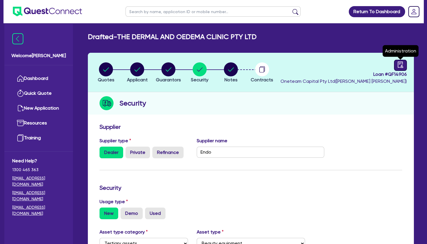
click at [401, 66] on icon "audit" at bounding box center [400, 65] width 6 height 6
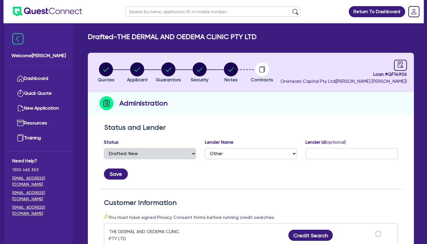
scroll to position [63, 0]
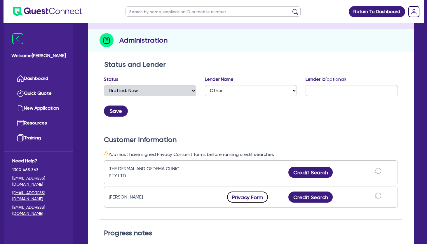
click at [254, 196] on button "Privacy Form" at bounding box center [247, 197] width 41 height 11
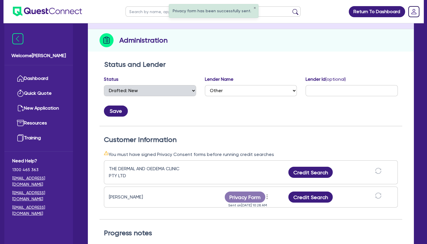
scroll to position [0, 0]
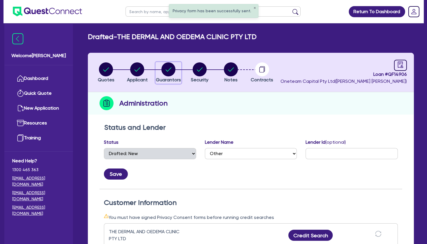
click at [171, 68] on icon "button" at bounding box center [169, 69] width 6 height 4
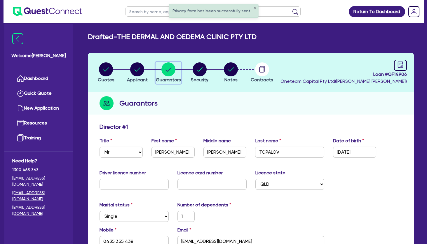
scroll to position [126, 0]
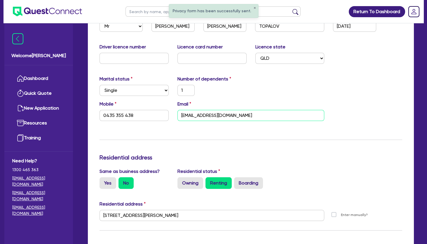
click at [196, 116] on input "[EMAIL_ADDRESS][DOMAIN_NAME]" at bounding box center [250, 115] width 147 height 11
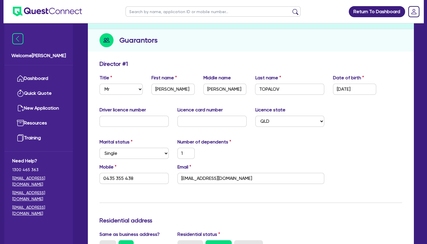
scroll to position [0, 0]
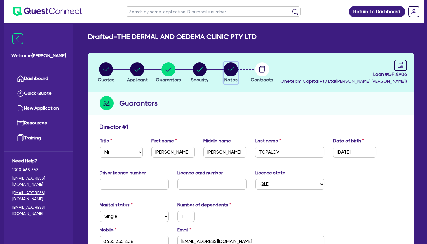
click at [236, 69] on circle "button" at bounding box center [231, 69] width 14 height 14
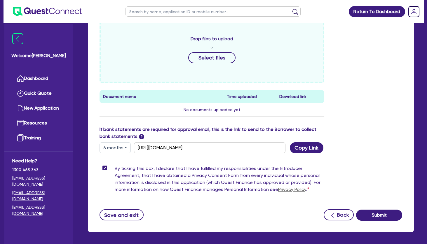
scroll to position [281, 0]
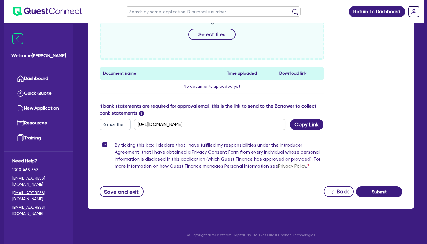
click at [121, 126] on button "6 months" at bounding box center [115, 124] width 31 height 11
click at [119, 160] on link "12 months" at bounding box center [123, 159] width 46 height 11
click at [302, 125] on button "Copy Link" at bounding box center [307, 124] width 34 height 11
click at [380, 116] on div "If bank statements are required for approval email, this is the link to send to…" at bounding box center [250, 116] width 311 height 27
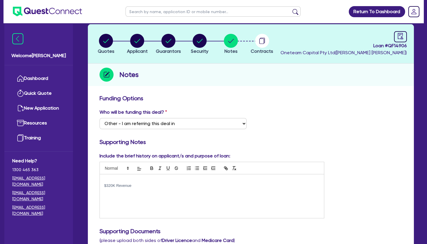
scroll to position [0, 0]
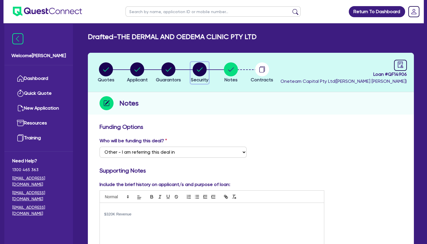
click at [196, 70] on circle "button" at bounding box center [200, 69] width 14 height 14
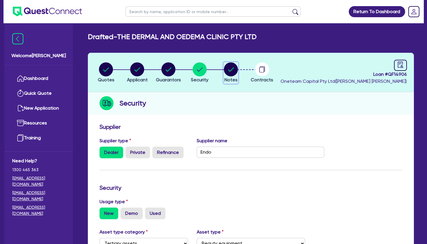
click at [233, 68] on icon "button" at bounding box center [231, 69] width 6 height 4
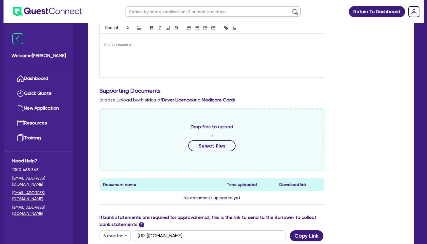
scroll to position [158, 0]
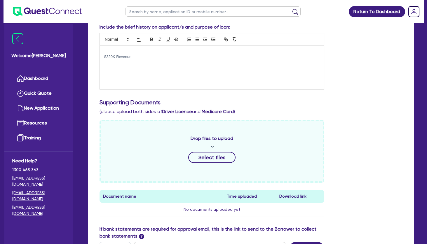
click at [148, 58] on p "$320K Revenue" at bounding box center [211, 56] width 215 height 5
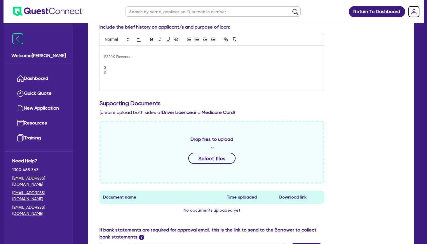
click at [131, 78] on p at bounding box center [211, 78] width 215 height 5
click at [146, 68] on p "$" at bounding box center [211, 67] width 215 height 5
click at [136, 83] on p at bounding box center [211, 83] width 215 height 5
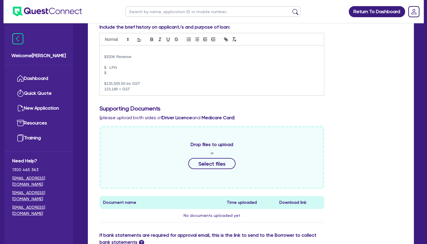
click at [107, 67] on p "$ LPG" at bounding box center [211, 67] width 215 height 5
click at [111, 74] on p "$" at bounding box center [211, 72] width 215 height 5
click at [125, 67] on p "$ LPG" at bounding box center [211, 67] width 215 height 5
click at [123, 71] on p "$" at bounding box center [211, 72] width 215 height 5
click at [129, 72] on p "$" at bounding box center [211, 72] width 215 height 5
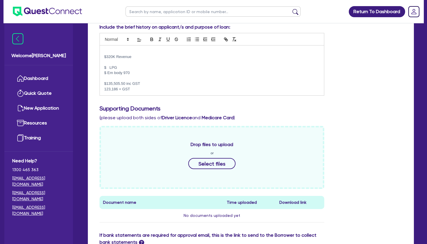
drag, startPoint x: 130, startPoint y: 73, endPoint x: 108, endPoint y: 73, distance: 22.5
click at [108, 73] on p "$ Em body 970" at bounding box center [211, 72] width 215 height 5
copy p "Em body 970"
click at [123, 80] on p at bounding box center [211, 78] width 215 height 5
click at [108, 73] on p "$ Em body 970" at bounding box center [211, 72] width 215 height 5
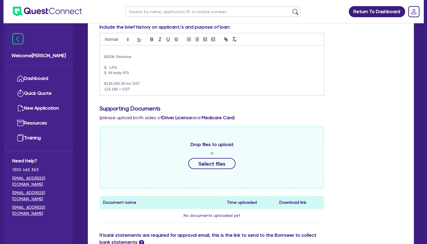
click at [107, 67] on p "$ LPG" at bounding box center [211, 67] width 215 height 5
click at [107, 73] on p "$ IN body 970" at bounding box center [211, 72] width 215 height 5
click at [109, 73] on p "$40,500 IN body 970" at bounding box center [211, 72] width 215 height 5
click at [133, 81] on p at bounding box center [211, 78] width 215 height 5
click at [140, 89] on p "123,186 + GST" at bounding box center [211, 89] width 215 height 5
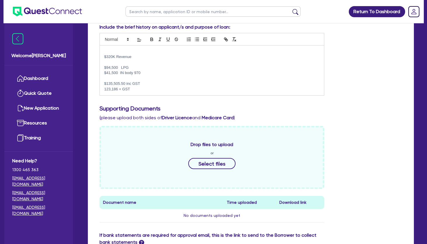
scroll to position [32, 0]
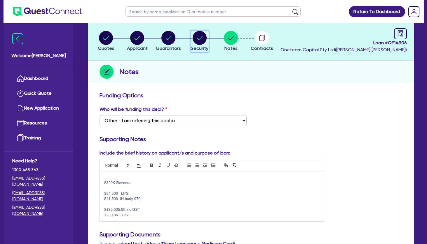
click at [202, 40] on circle "button" at bounding box center [200, 38] width 14 height 14
